Goal: Transaction & Acquisition: Purchase product/service

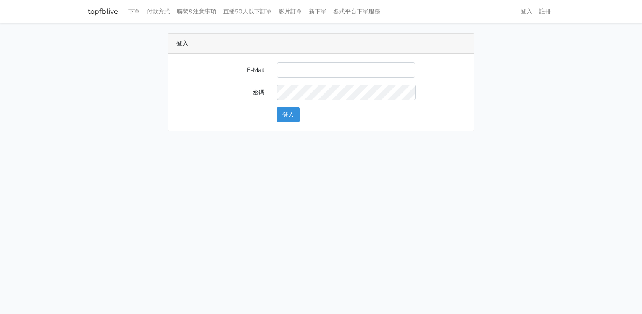
click at [286, 70] on input "E-Mail" at bounding box center [346, 70] width 138 height 16
type input "mumu970630@gmail.com"
click at [277, 107] on button "登入" at bounding box center [288, 115] width 23 height 16
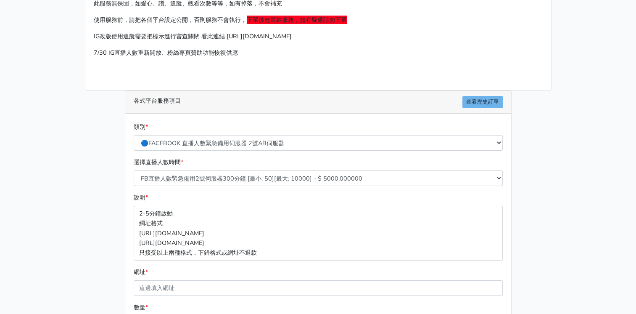
scroll to position [126, 0]
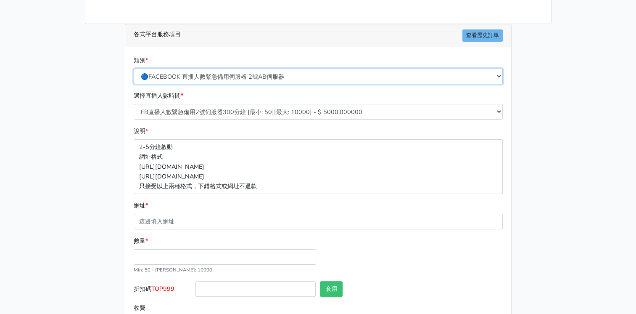
click at [311, 74] on select "🔵FACEBOOK 直播人數緊急備用伺服器 2號AB伺服器 🔵FACEBOOK 網軍專用貼文留言 安全保密 🔵9/30 FACEBOOK 直播人數緩慢進場緩慢…" at bounding box center [318, 77] width 369 height 16
click at [134, 69] on select "🔵FACEBOOK 直播人數緊急備用伺服器 2號AB伺服器 🔵FACEBOOK 網軍專用貼文留言 安全保密 🔵9/30 FACEBOOK 直播人數緩慢進場緩慢…" at bounding box center [318, 77] width 369 height 16
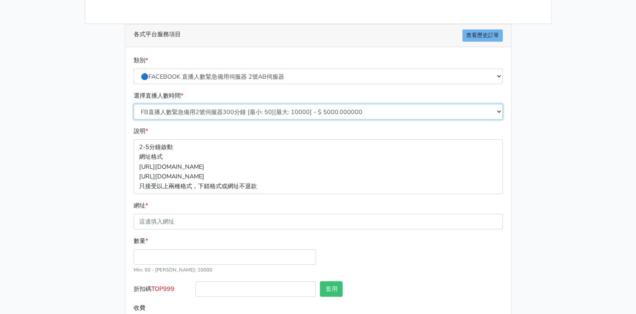
click at [296, 113] on select "FB直播人數緊急備用2號伺服器300分鐘 [最小: 50][最大: 10000] - $ 5000.000000 FB直播人數緊急備用2號伺服器60分鐘 [最…" at bounding box center [318, 112] width 369 height 16
select select "575"
click at [134, 104] on select "FB直播人數緊急備用2號伺服器300分鐘 [最小: 50][最大: 10000] - $ 5000.000000 FB直播人數緊急備用2號伺服器60分鐘 [最…" at bounding box center [318, 112] width 369 height 16
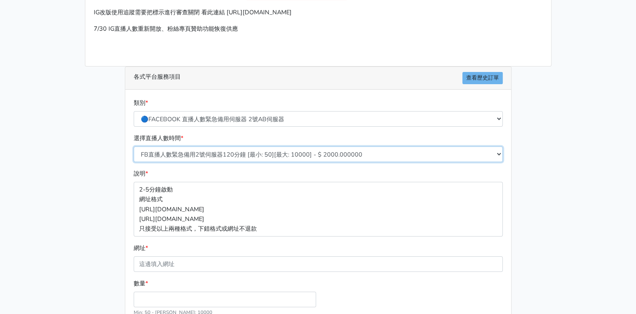
scroll to position [0, 0]
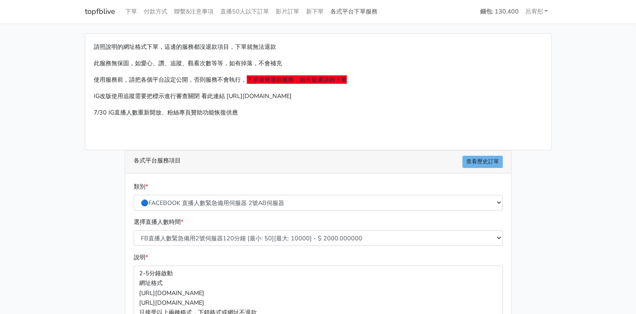
click at [361, 16] on link "各式平台下單服務" at bounding box center [354, 11] width 54 height 16
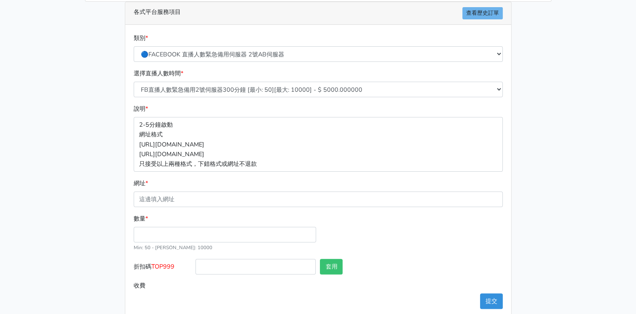
scroll to position [161, 0]
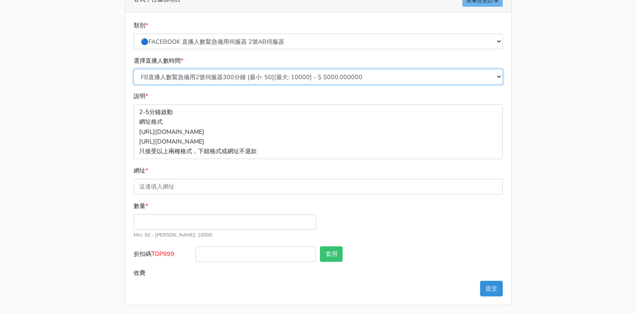
click at [284, 75] on select "FB直播人數緊急備用2號伺服器300分鐘 [最小: 50][最大: 10000] - $ 5000.000000 FB直播人數緊急備用2號伺服器60分鐘 [最…" at bounding box center [318, 77] width 369 height 16
select select "575"
click at [134, 69] on select "FB直播人數緊急備用2號伺服器300分鐘 [最小: 50][最大: 10000] - $ 5000.000000 FB直播人數緊急備用2號伺服器60分鐘 [最…" at bounding box center [318, 77] width 369 height 16
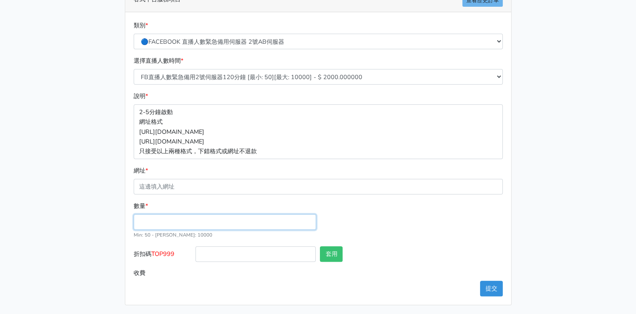
click at [165, 221] on input "數量 *" at bounding box center [225, 222] width 182 height 16
type input "50"
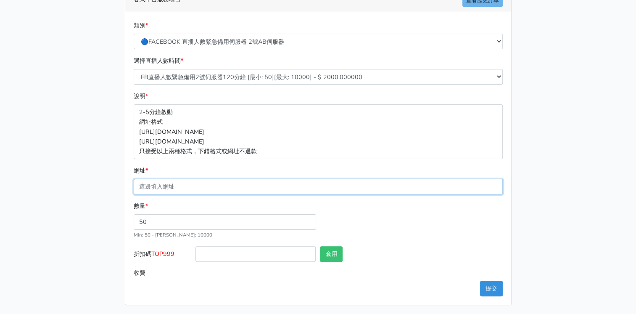
type input "100.000"
click at [161, 184] on input "網址 *" at bounding box center [318, 187] width 369 height 16
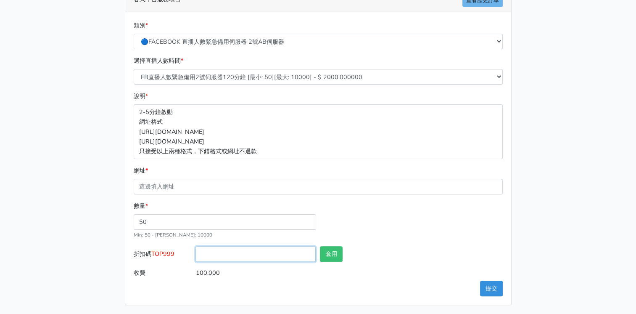
click at [219, 258] on input "折扣碼 TOP999" at bounding box center [255, 254] width 120 height 16
type input "TOP999"
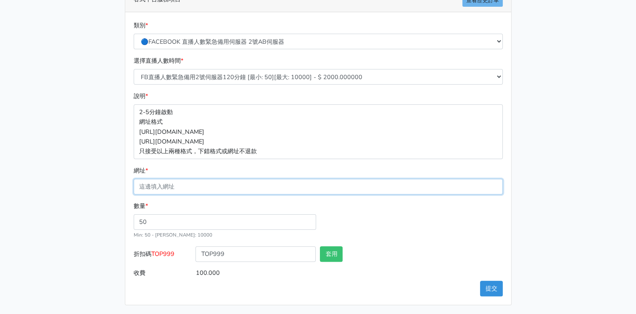
click at [173, 184] on input "網址 *" at bounding box center [318, 187] width 369 height 16
